Goal: Information Seeking & Learning: Learn about a topic

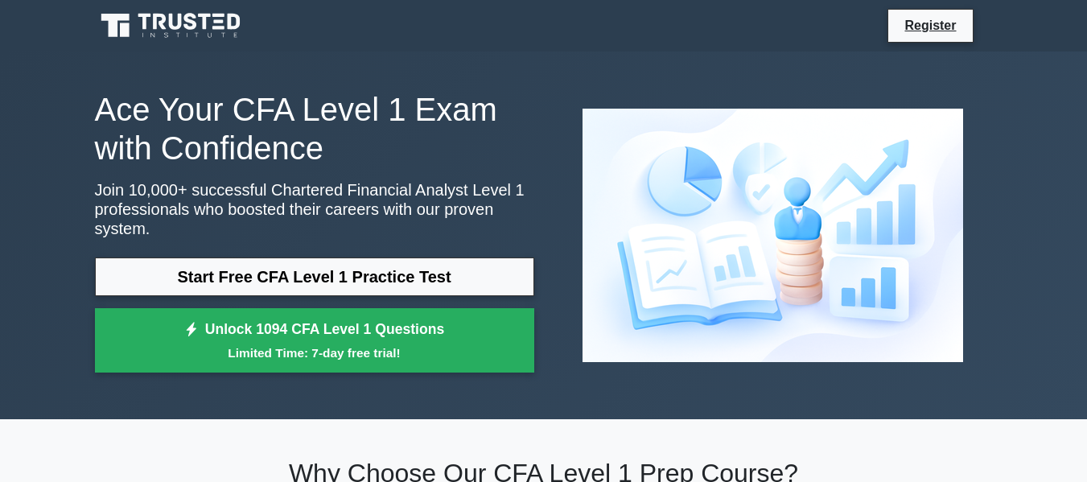
click at [430, 265] on link "Start Free CFA Level 1 Practice Test" at bounding box center [314, 276] width 439 height 39
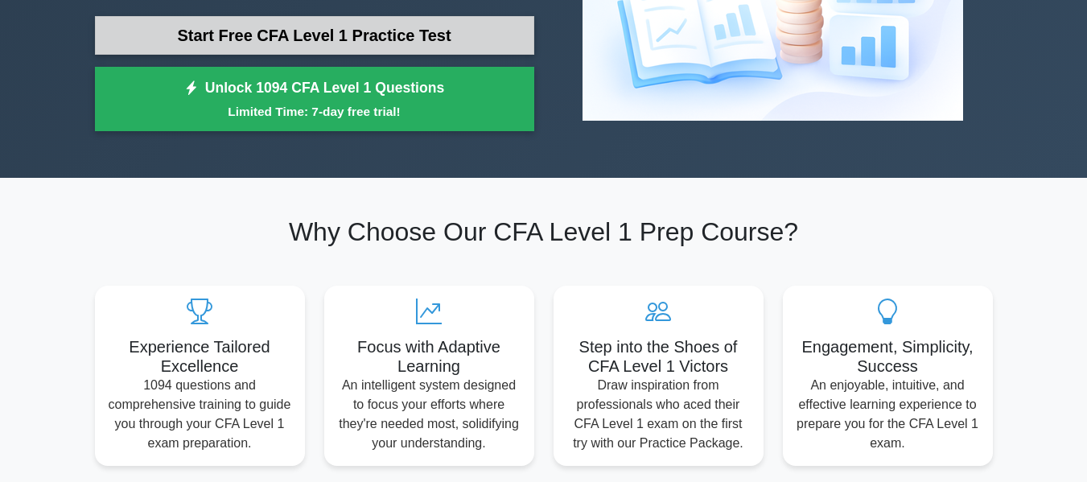
scroll to position [67, 0]
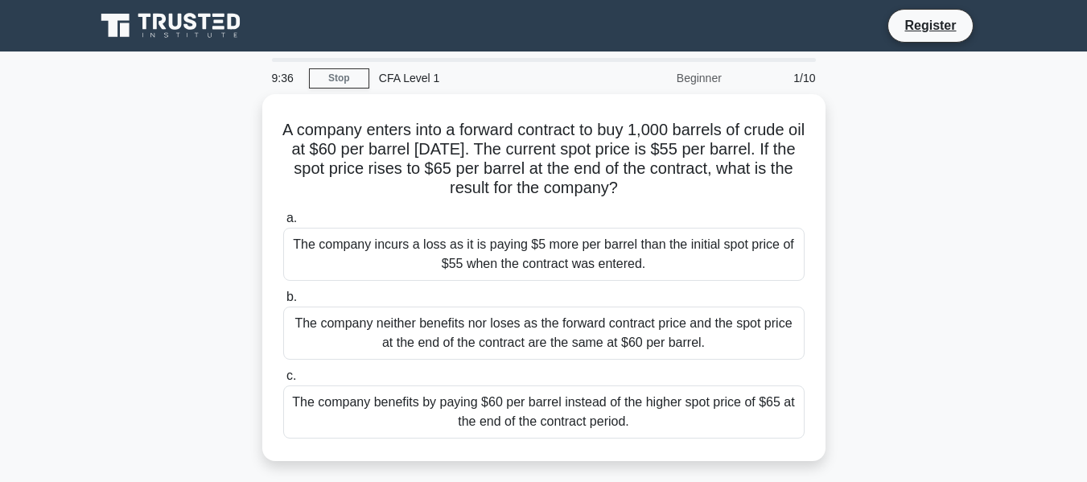
scroll to position [45, 0]
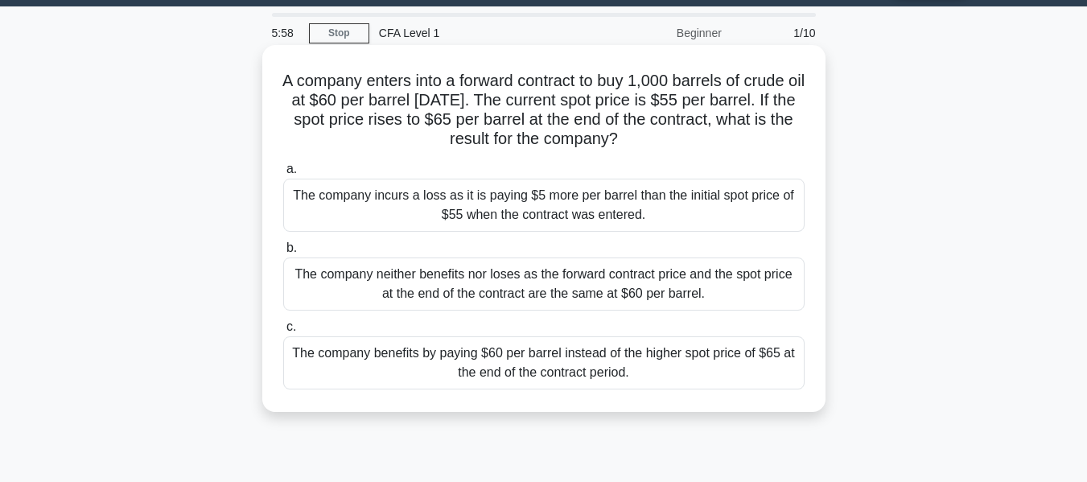
click at [608, 296] on div "The company neither benefits nor loses as the forward contract price and the sp…" at bounding box center [543, 283] width 521 height 53
click at [283, 253] on input "b. The company neither benefits nor loses as the forward contract price and the…" at bounding box center [283, 248] width 0 height 10
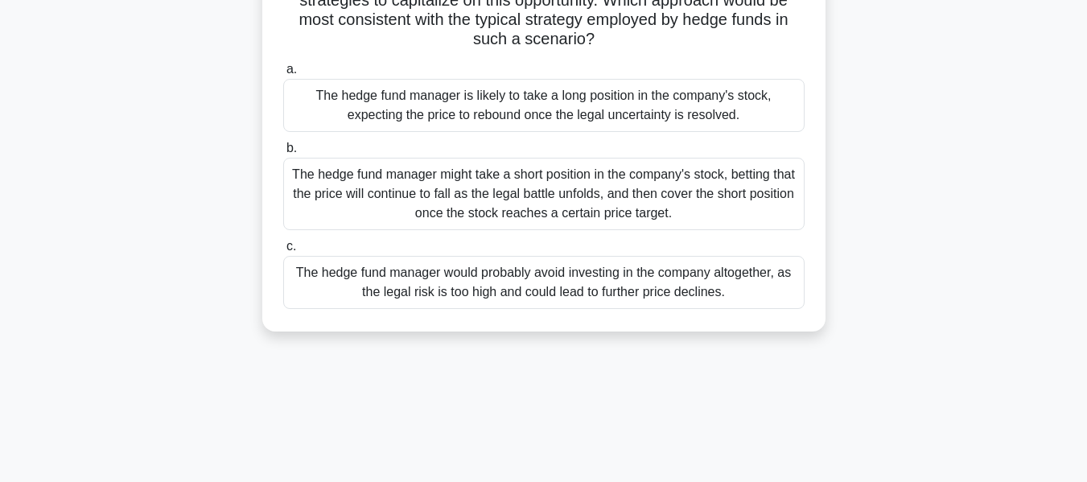
scroll to position [0, 0]
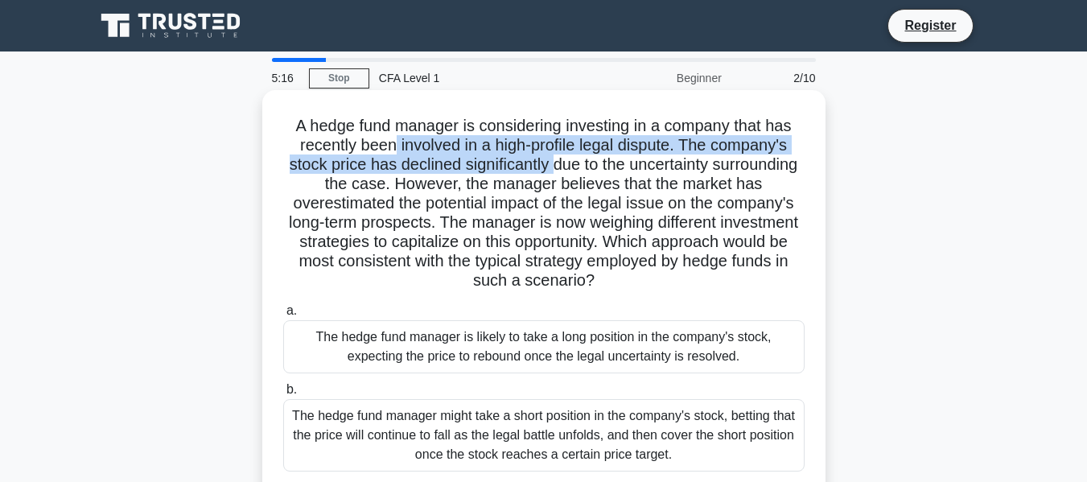
drag, startPoint x: 388, startPoint y: 149, endPoint x: 599, endPoint y: 171, distance: 212.8
click at [599, 171] on h5 "A hedge fund manager is considering investing in a company that has recently be…" at bounding box center [544, 203] width 525 height 175
click at [562, 171] on h5 "A hedge fund manager is considering investing in a company that has recently be…" at bounding box center [544, 203] width 525 height 175
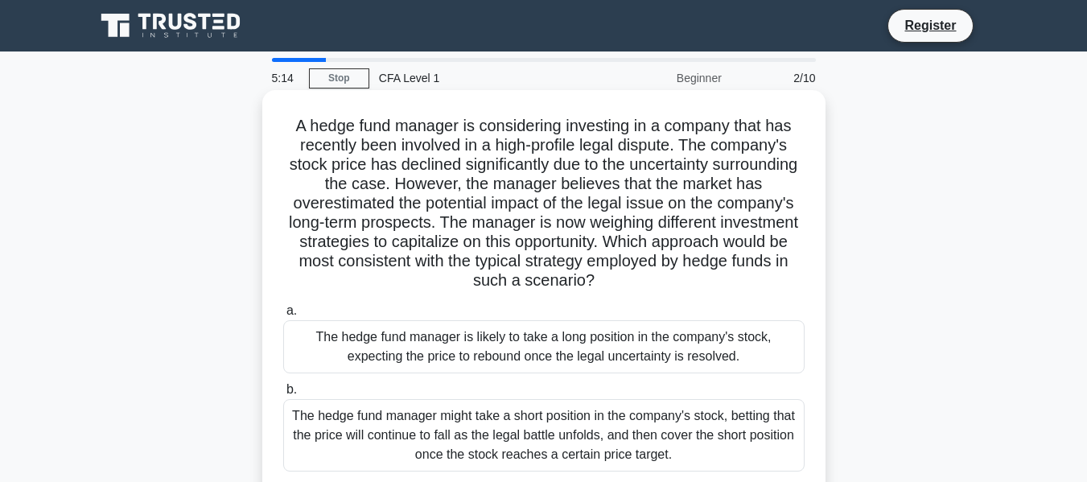
click at [401, 190] on h5 "A hedge fund manager is considering investing in a company that has recently be…" at bounding box center [544, 203] width 525 height 175
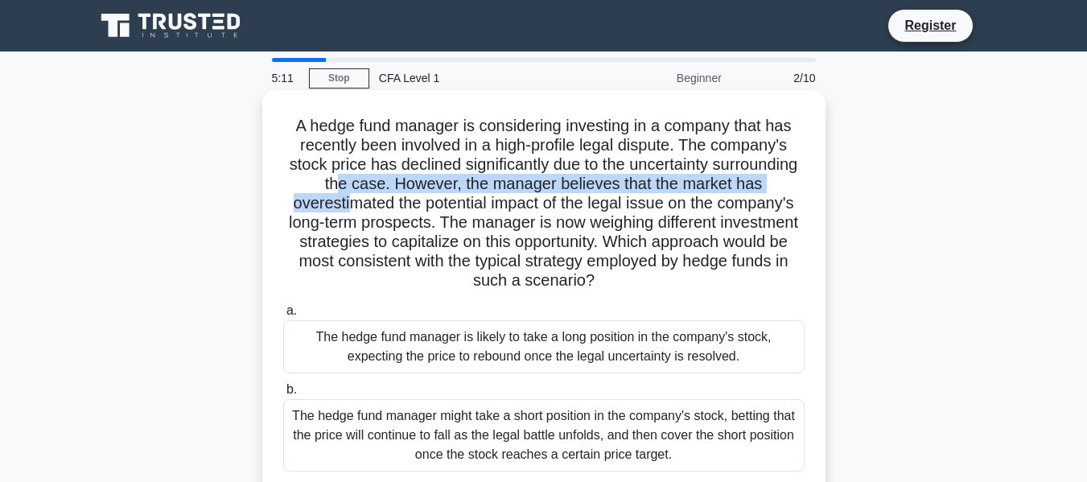
drag, startPoint x: 401, startPoint y: 190, endPoint x: 401, endPoint y: 204, distance: 13.7
click at [401, 204] on h5 "A hedge fund manager is considering investing in a company that has recently be…" at bounding box center [544, 203] width 525 height 175
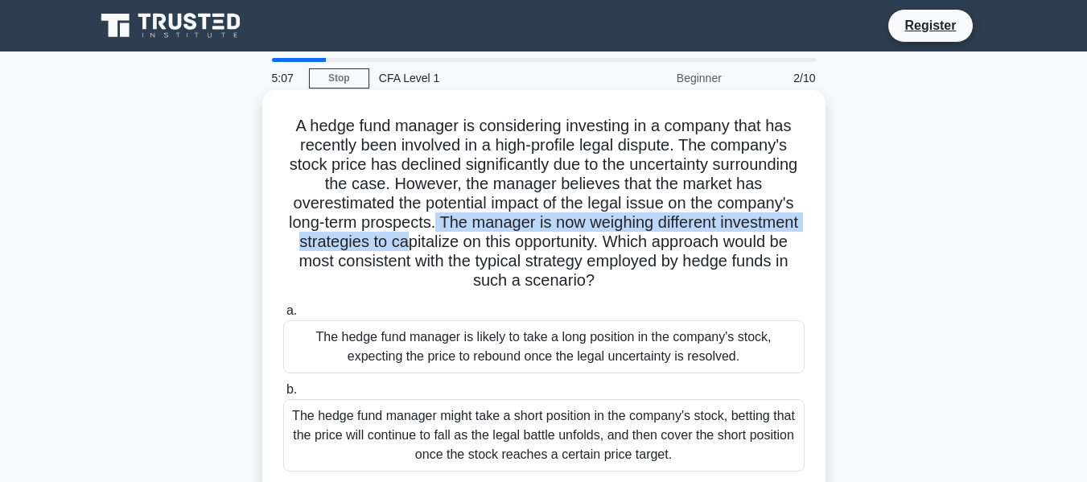
drag, startPoint x: 551, startPoint y: 219, endPoint x: 553, endPoint y: 245, distance: 26.6
click at [553, 245] on h5 "A hedge fund manager is considering investing in a company that has recently be…" at bounding box center [544, 203] width 525 height 175
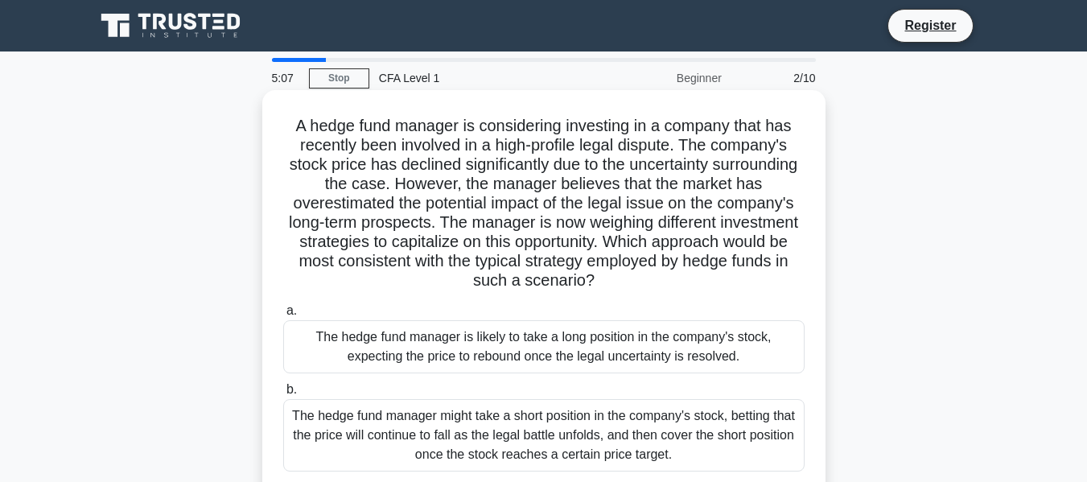
click at [549, 265] on h5 "A hedge fund manager is considering investing in a company that has recently be…" at bounding box center [544, 203] width 525 height 175
drag, startPoint x: 463, startPoint y: 272, endPoint x: 464, endPoint y: 282, distance: 9.8
click at [464, 282] on h5 "A hedge fund manager is considering investing in a company that has recently be…" at bounding box center [544, 203] width 525 height 175
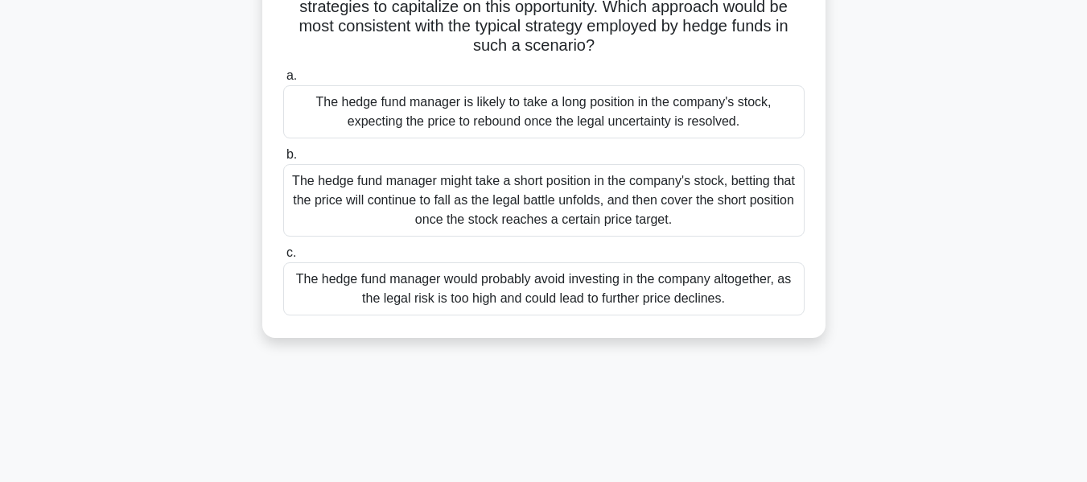
scroll to position [241, 0]
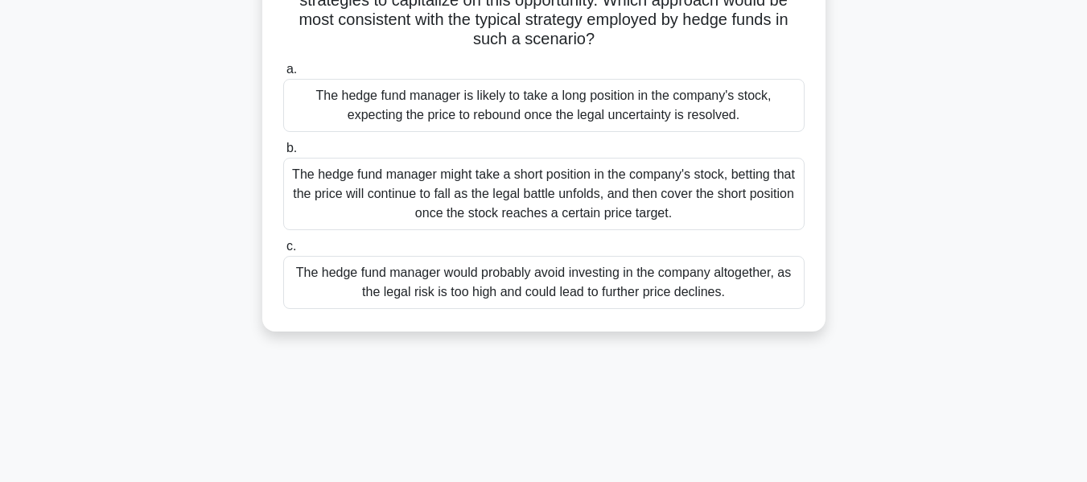
click at [597, 101] on div "The hedge fund manager is likely to take a long position in the company's stock…" at bounding box center [543, 105] width 521 height 53
click at [283, 75] on input "a. The hedge fund manager is likely to take a long position in the company's st…" at bounding box center [283, 69] width 0 height 10
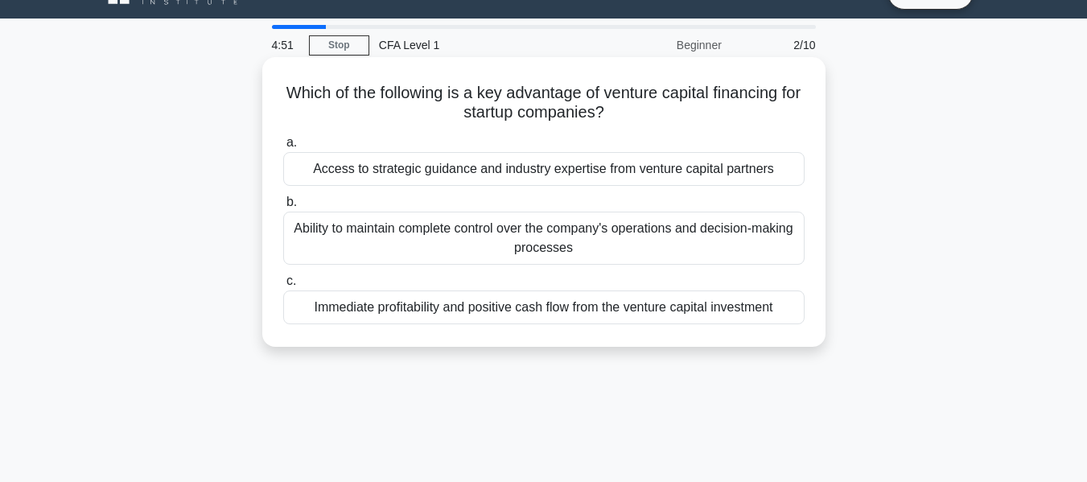
scroll to position [0, 0]
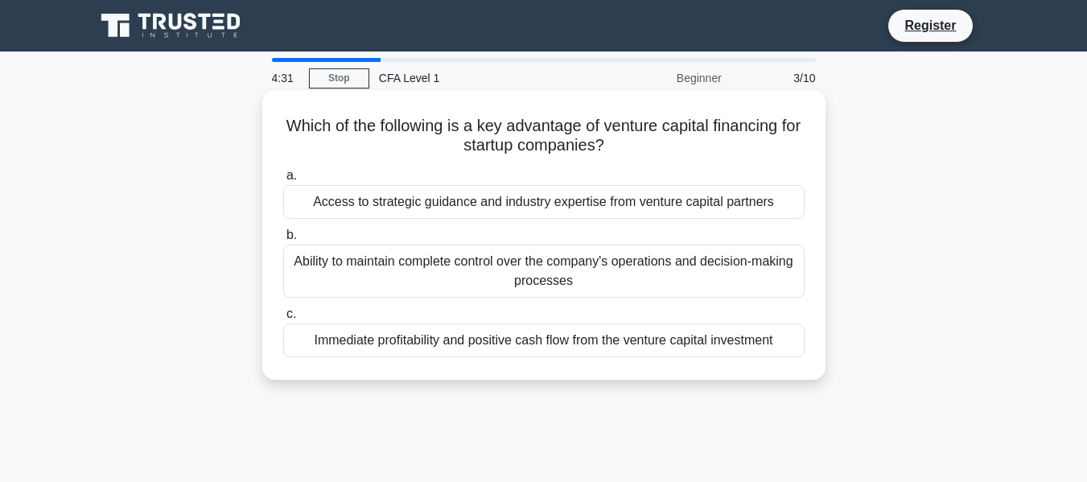
click at [659, 197] on div "Access to strategic guidance and industry expertise from venture capital partne…" at bounding box center [543, 202] width 521 height 34
click at [283, 181] on input "a. Access to strategic guidance and industry expertise from venture capital par…" at bounding box center [283, 176] width 0 height 10
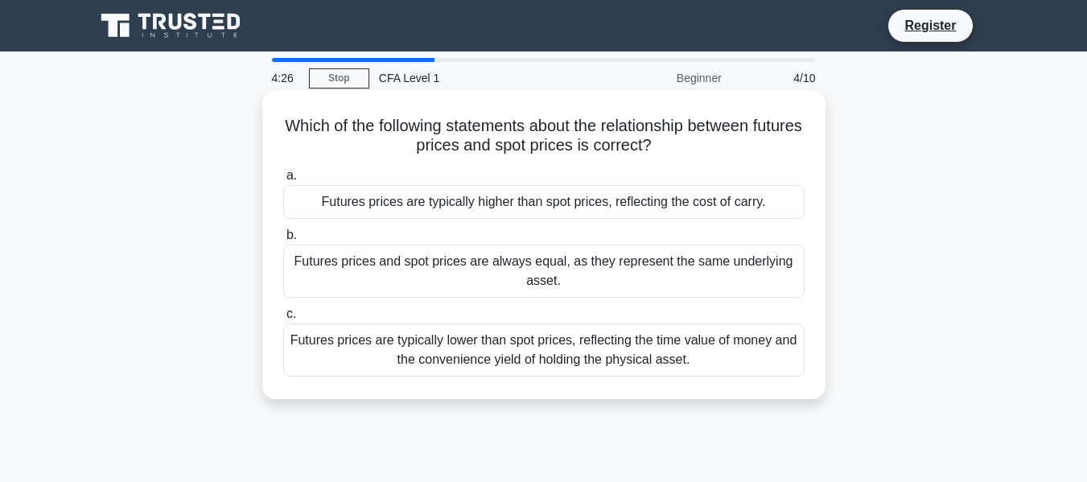
drag, startPoint x: 555, startPoint y: 126, endPoint x: 681, endPoint y: 143, distance: 127.5
click at [681, 143] on h5 "Which of the following statements about the relationship between futures prices…" at bounding box center [544, 136] width 525 height 40
click at [520, 144] on h5 "Which of the following statements about the relationship between futures prices…" at bounding box center [544, 136] width 525 height 40
drag, startPoint x: 384, startPoint y: 146, endPoint x: 707, endPoint y: 148, distance: 323.4
click at [707, 148] on h5 "Which of the following statements about the relationship between futures prices…" at bounding box center [544, 136] width 525 height 40
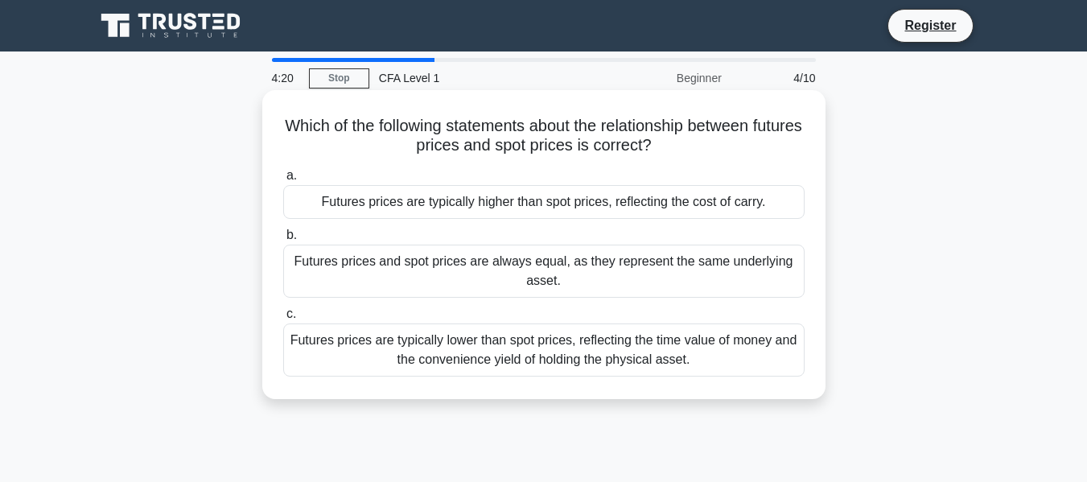
click at [642, 145] on h5 "Which of the following statements about the relationship between futures prices…" at bounding box center [544, 136] width 525 height 40
click at [578, 348] on div "Futures prices are typically lower than spot prices, reflecting the time value …" at bounding box center [543, 349] width 521 height 53
click at [283, 319] on input "c. Futures prices are typically lower than spot prices, reflecting the time val…" at bounding box center [283, 314] width 0 height 10
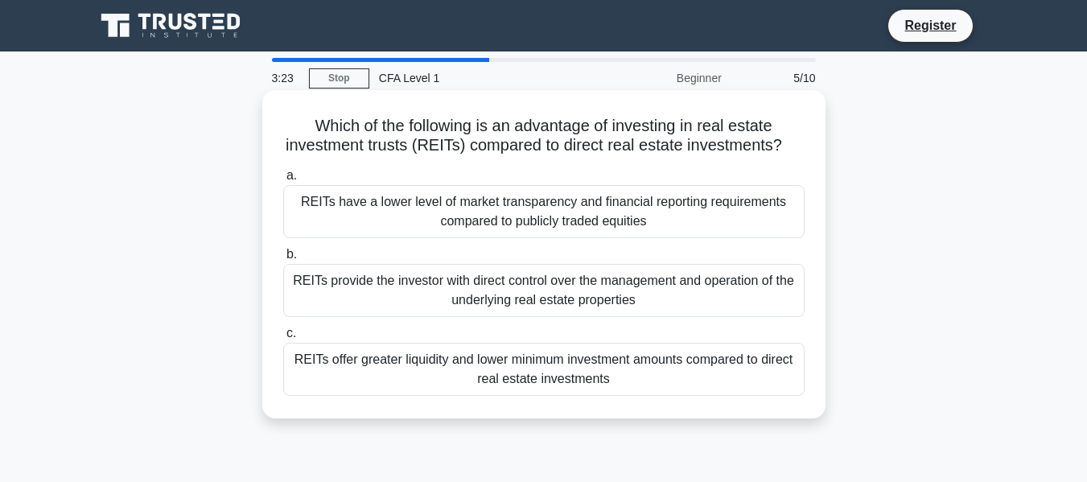
click at [488, 383] on div "REITs offer greater liquidity and lower minimum investment amounts compared to …" at bounding box center [543, 369] width 521 height 53
click at [283, 339] on input "c. REITs offer greater liquidity and lower minimum investment amounts compared …" at bounding box center [283, 333] width 0 height 10
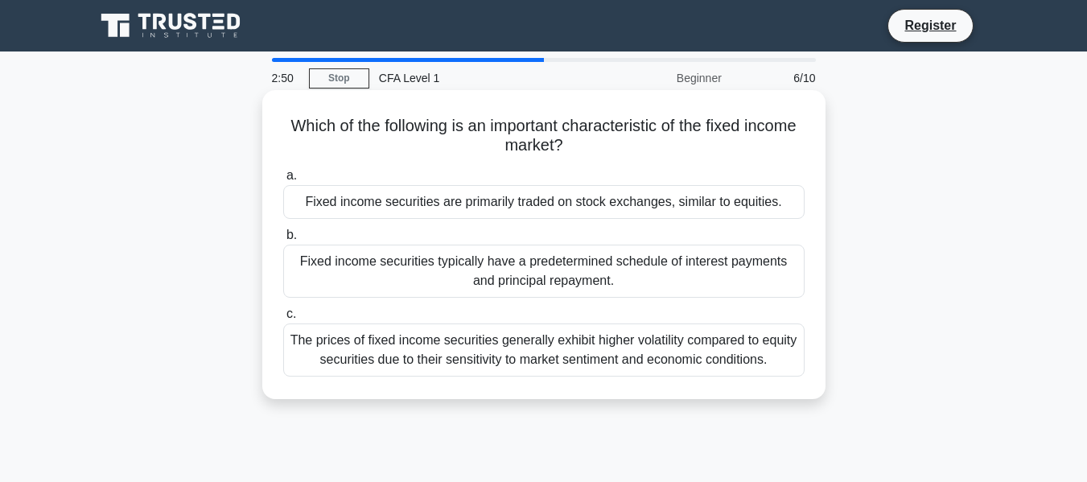
click at [505, 273] on div "Fixed income securities typically have a predetermined schedule of interest pay…" at bounding box center [543, 271] width 521 height 53
click at [283, 241] on input "b. Fixed income securities typically have a predetermined schedule of interest …" at bounding box center [283, 235] width 0 height 10
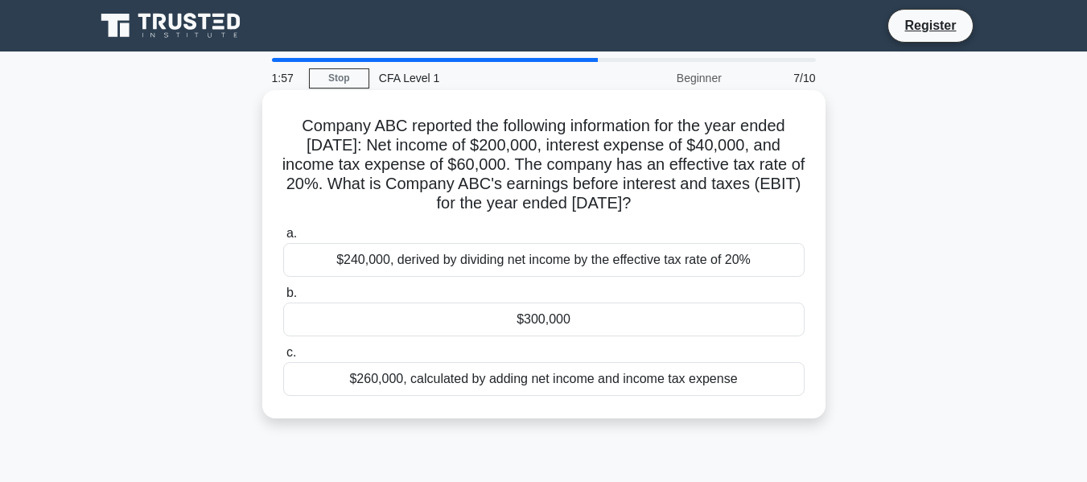
click at [510, 265] on div "$240,000, derived by dividing net income by the effective tax rate of 20%" at bounding box center [543, 260] width 521 height 34
click at [283, 239] on input "a. $240,000, derived by dividing net income by the effective tax rate of 20%" at bounding box center [283, 233] width 0 height 10
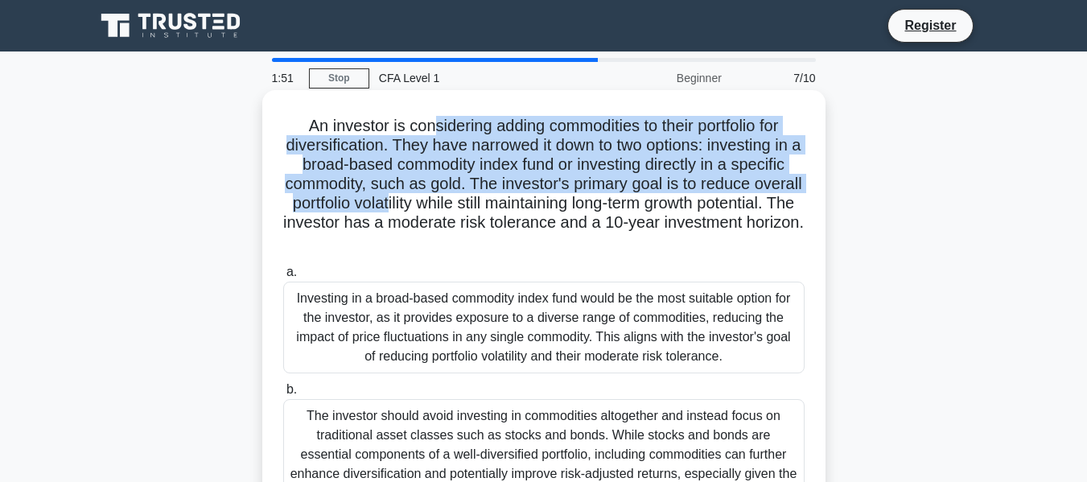
drag, startPoint x: 427, startPoint y: 129, endPoint x: 461, endPoint y: 199, distance: 77.7
click at [461, 199] on h5 "An investor is considering adding commodities to their portfolio for diversific…" at bounding box center [544, 184] width 525 height 137
click at [404, 188] on h5 "An investor is considering adding commodities to their portfolio for diversific…" at bounding box center [544, 184] width 525 height 137
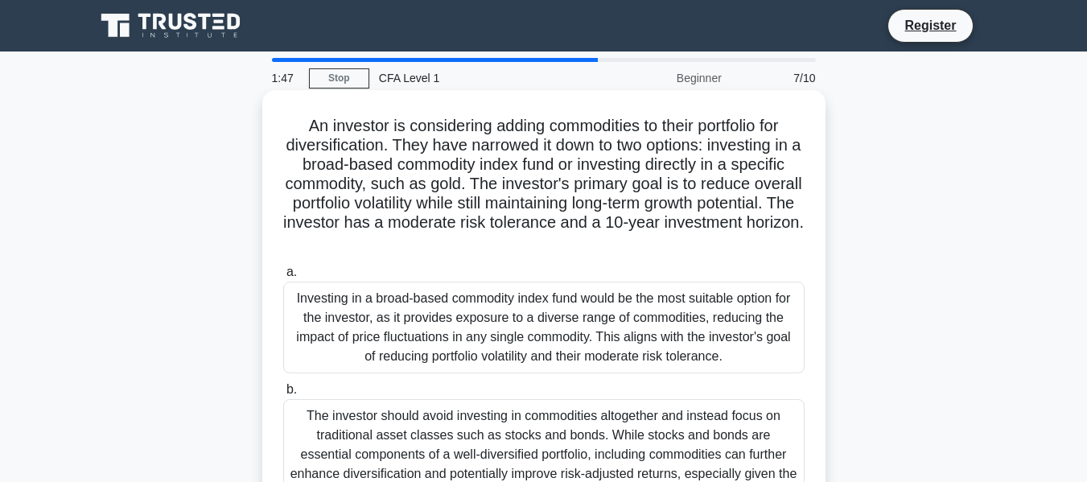
drag, startPoint x: 398, startPoint y: 190, endPoint x: 630, endPoint y: 236, distance: 236.2
click at [630, 236] on h5 "An investor is considering adding commodities to their portfolio for diversific…" at bounding box center [544, 184] width 525 height 137
click at [534, 217] on h5 "An investor is considering adding commodities to their portfolio for diversific…" at bounding box center [544, 184] width 525 height 137
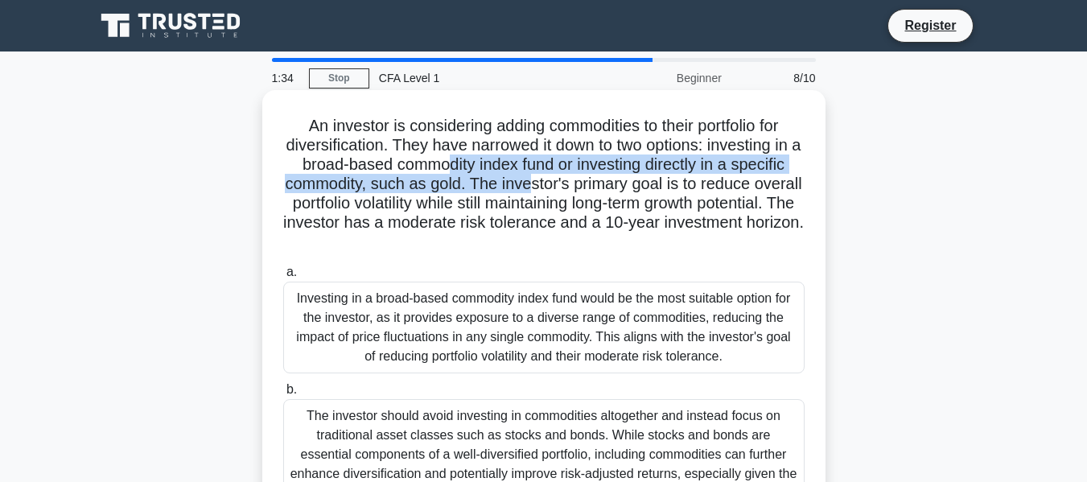
drag, startPoint x: 451, startPoint y: 174, endPoint x: 552, endPoint y: 187, distance: 102.2
click at [552, 187] on h5 "An investor is considering adding commodities to their portfolio for diversific…" at bounding box center [544, 184] width 525 height 137
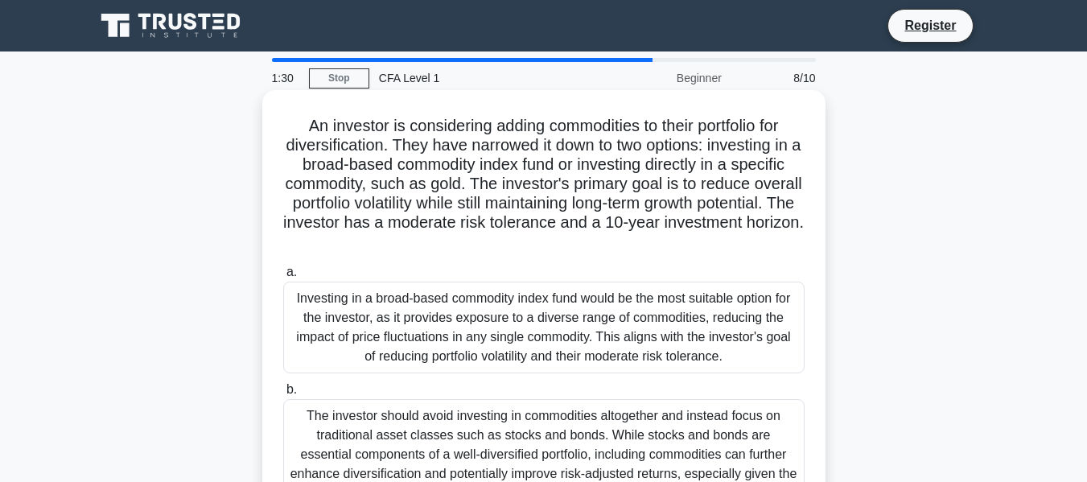
click at [512, 216] on h5 "An investor is considering adding commodities to their portfolio for diversific…" at bounding box center [544, 184] width 525 height 137
click at [463, 335] on div "Investing in a broad-based commodity index fund would be the most suitable opti…" at bounding box center [543, 328] width 521 height 92
click at [283, 278] on input "a. Investing in a broad-based commodity index fund would be the most suitable o…" at bounding box center [283, 272] width 0 height 10
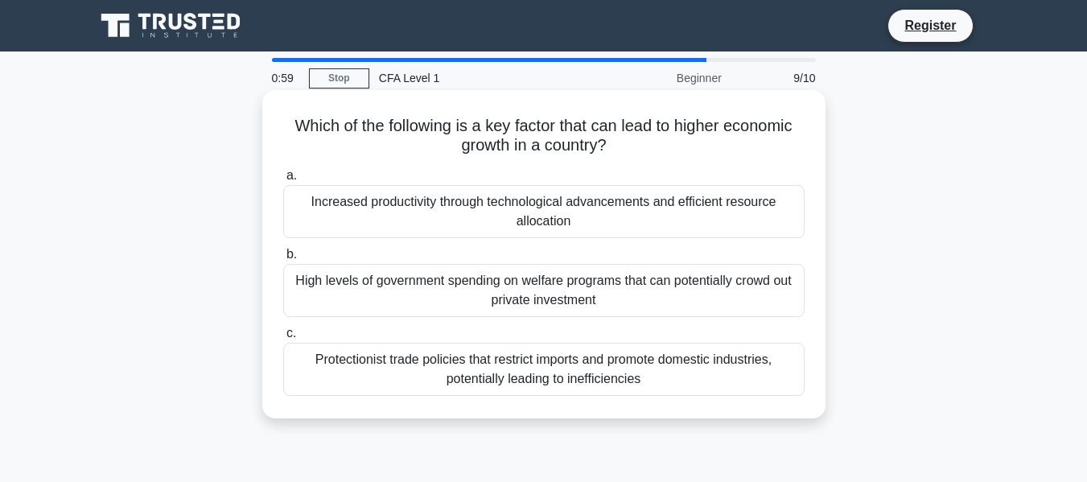
click at [554, 212] on div "Increased productivity through technological advancements and efficient resourc…" at bounding box center [543, 211] width 521 height 53
click at [283, 181] on input "a. Increased productivity through technological advancements and efficient reso…" at bounding box center [283, 176] width 0 height 10
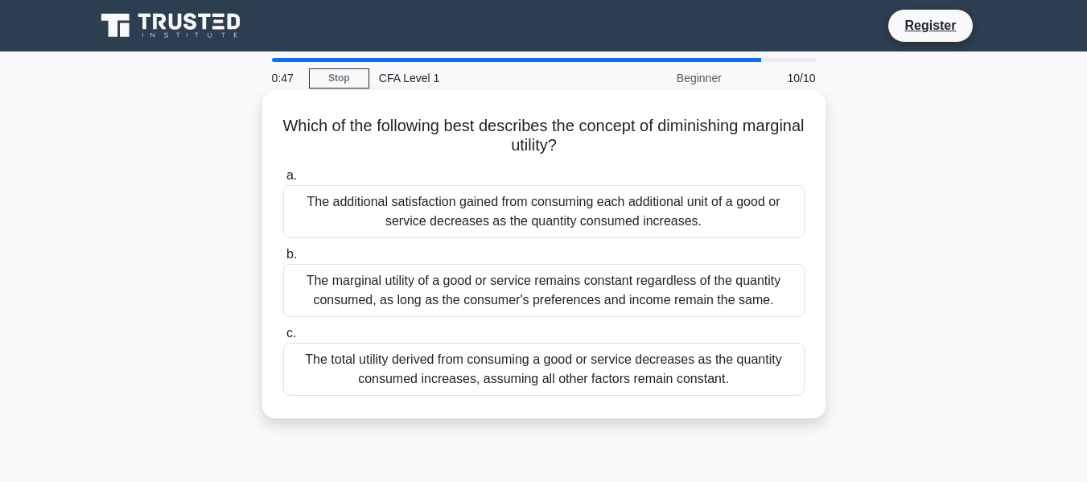
click at [557, 203] on div "The additional satisfaction gained from consuming each additional unit of a goo…" at bounding box center [543, 211] width 521 height 53
click at [283, 181] on input "a. The additional satisfaction gained from consuming each additional unit of a …" at bounding box center [283, 176] width 0 height 10
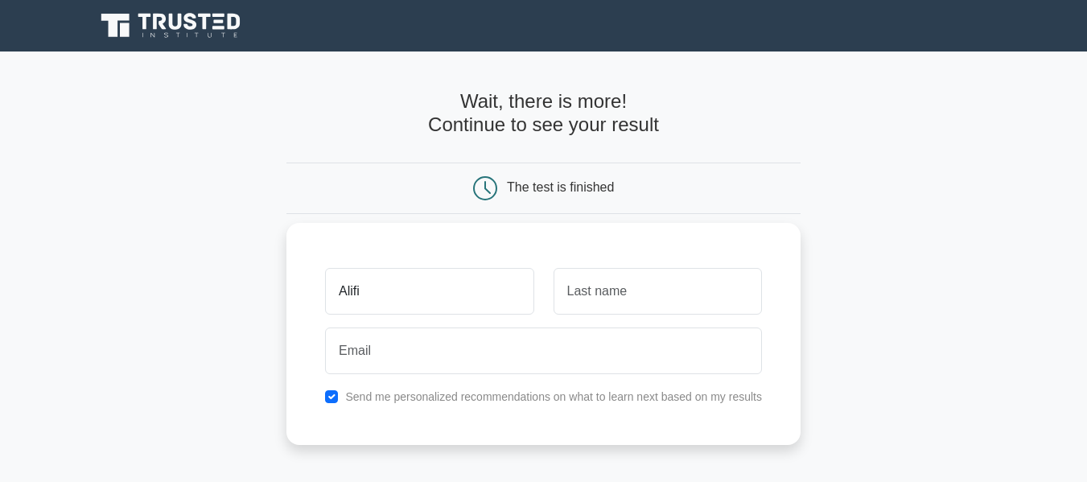
type input "Alifia"
click at [640, 294] on input "text" at bounding box center [657, 291] width 208 height 47
type input "Salsabila"
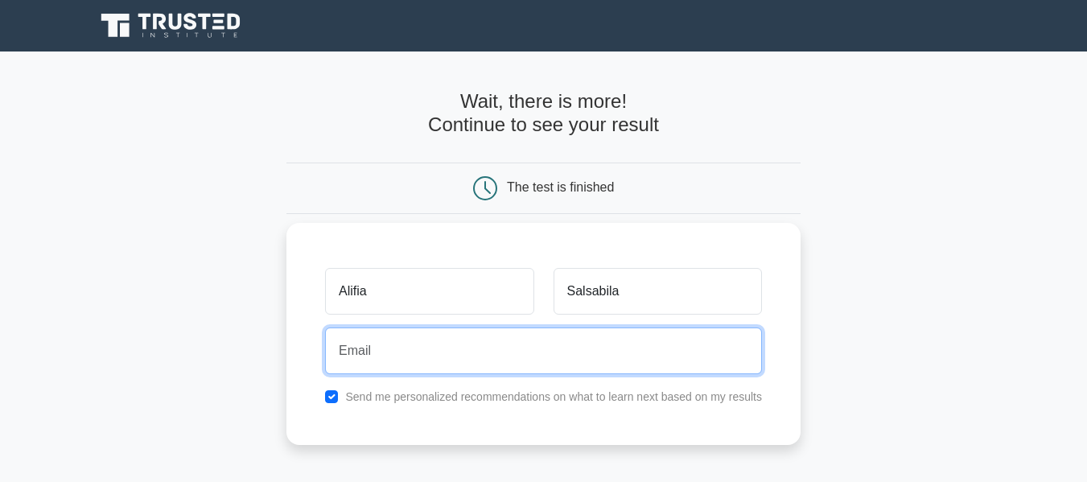
click at [505, 347] on input "email" at bounding box center [543, 350] width 437 height 47
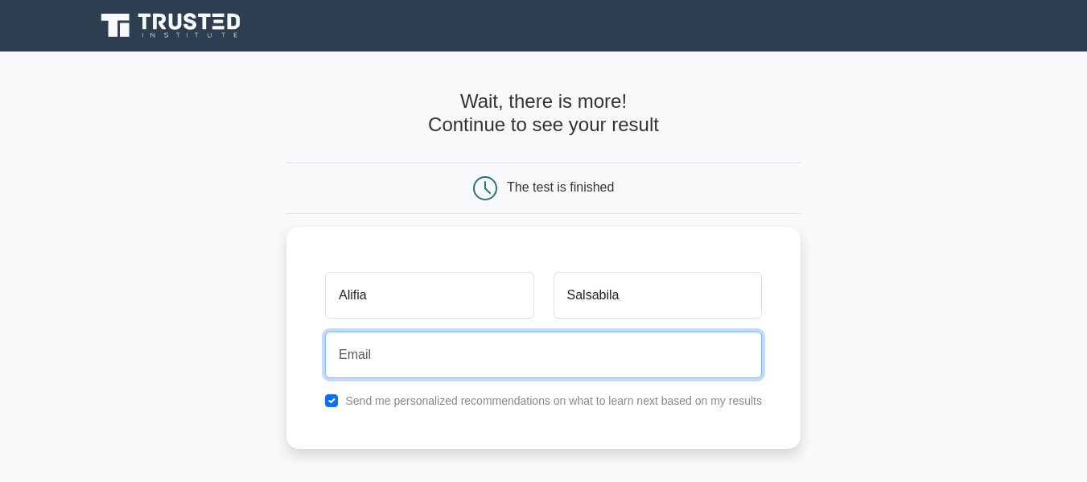
type input "alifiasbl94@gmail.com"
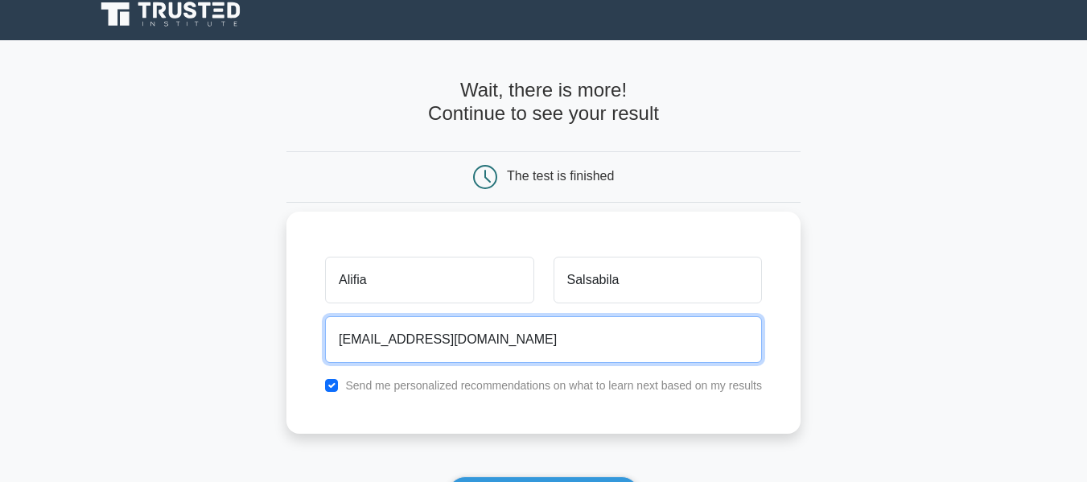
scroll to position [161, 0]
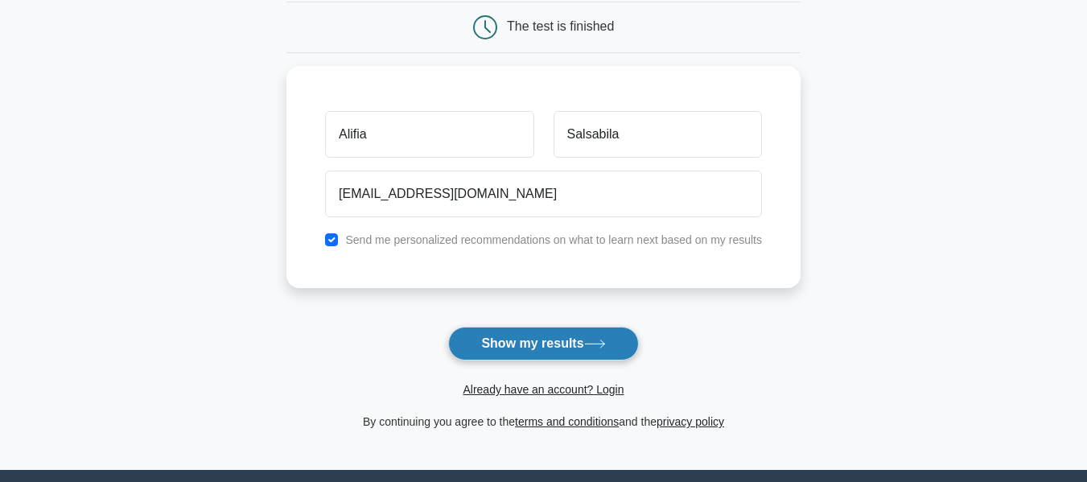
click at [507, 333] on button "Show my results" at bounding box center [543, 344] width 190 height 34
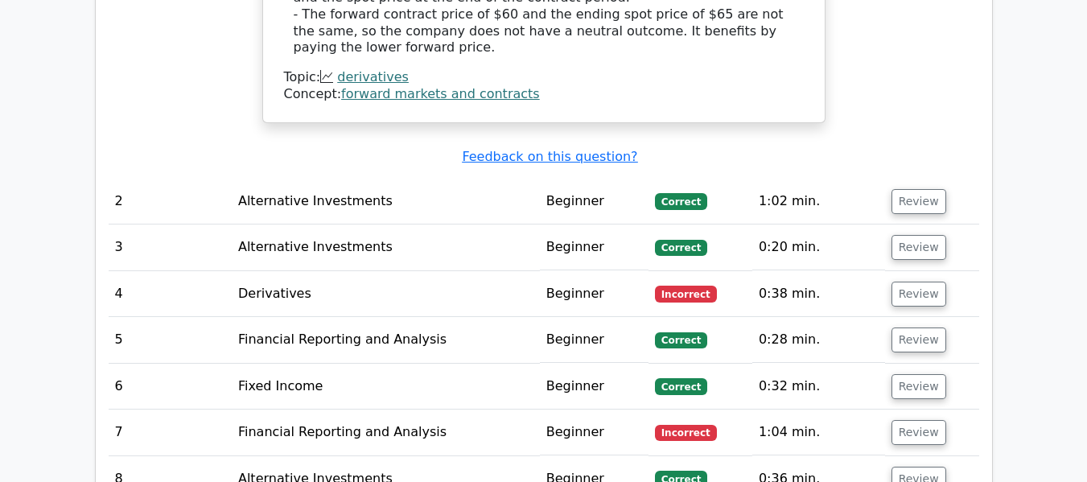
scroll to position [1931, 0]
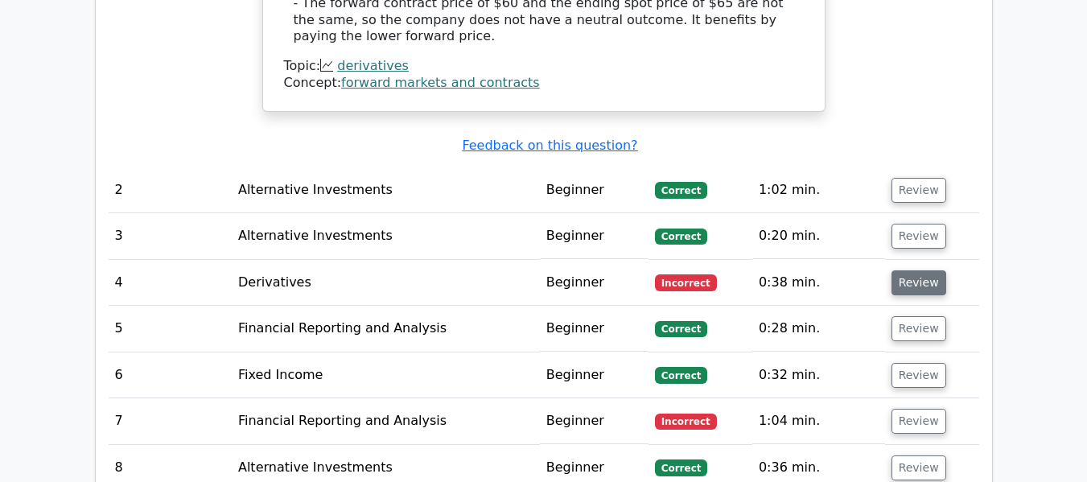
click at [922, 270] on button "Review" at bounding box center [918, 282] width 55 height 25
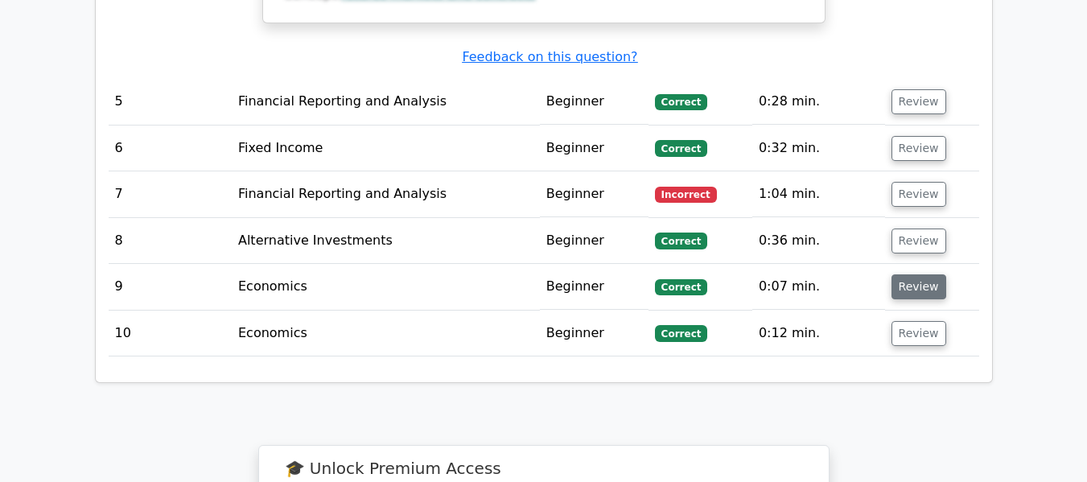
scroll to position [2977, 0]
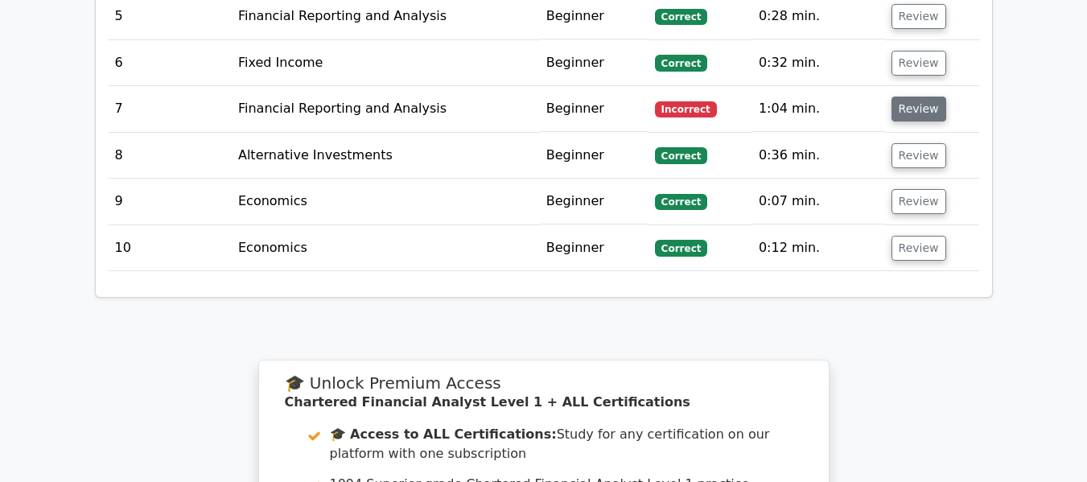
click at [896, 97] on button "Review" at bounding box center [918, 109] width 55 height 25
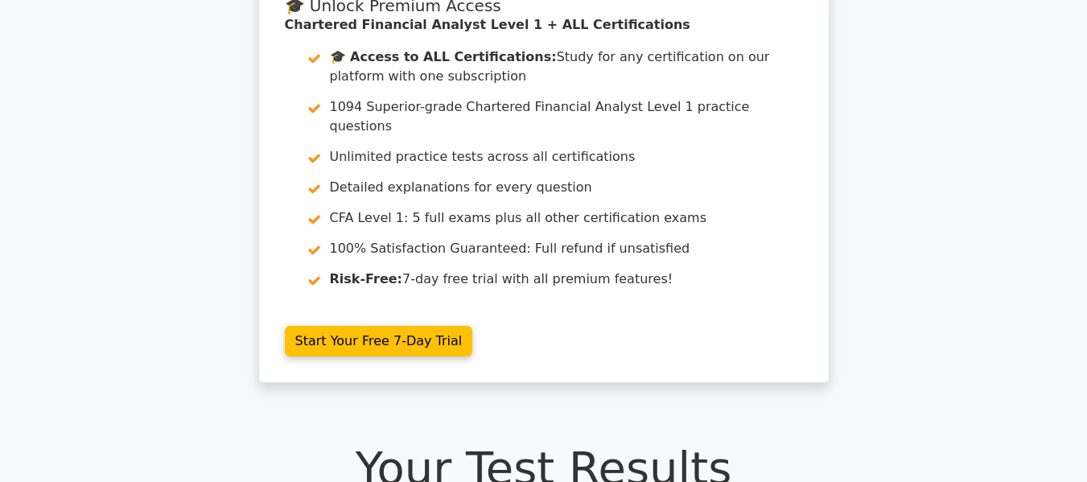
scroll to position [80, 0]
